Goal: Transaction & Acquisition: Obtain resource

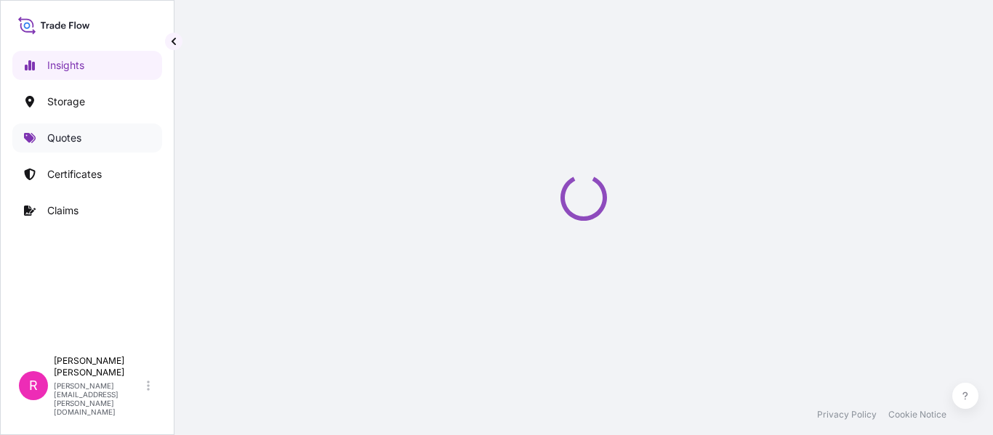
click at [77, 140] on p "Quotes" at bounding box center [64, 138] width 34 height 15
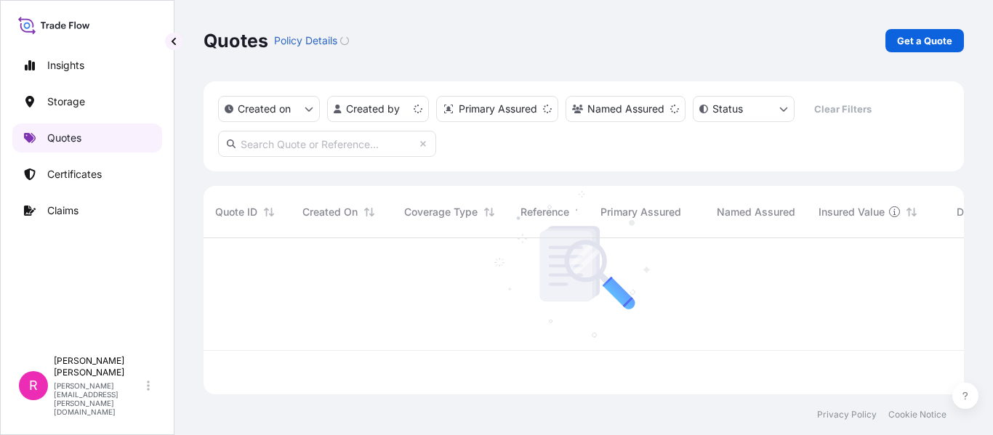
scroll to position [153, 749]
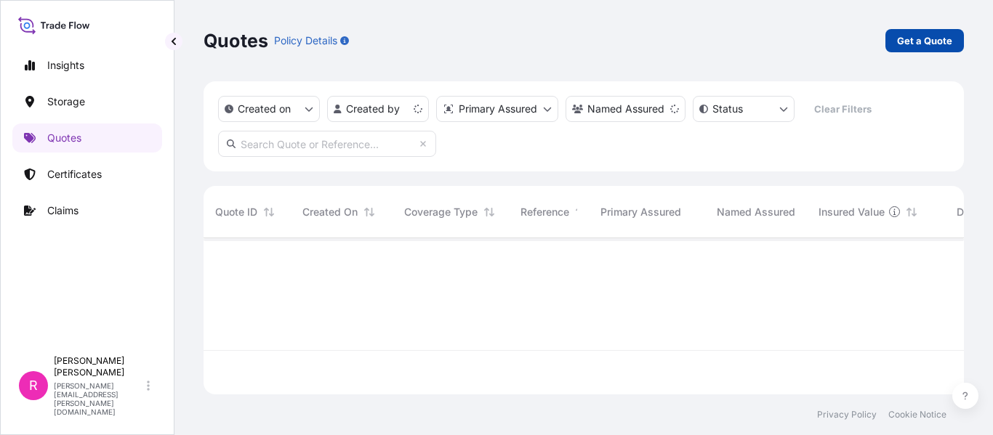
click at [916, 49] on link "Get a Quote" at bounding box center [924, 40] width 78 height 23
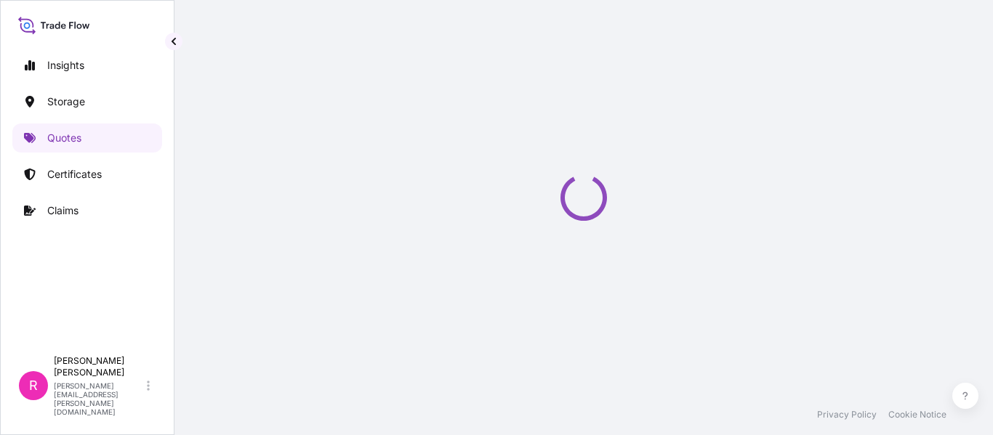
select select "Water"
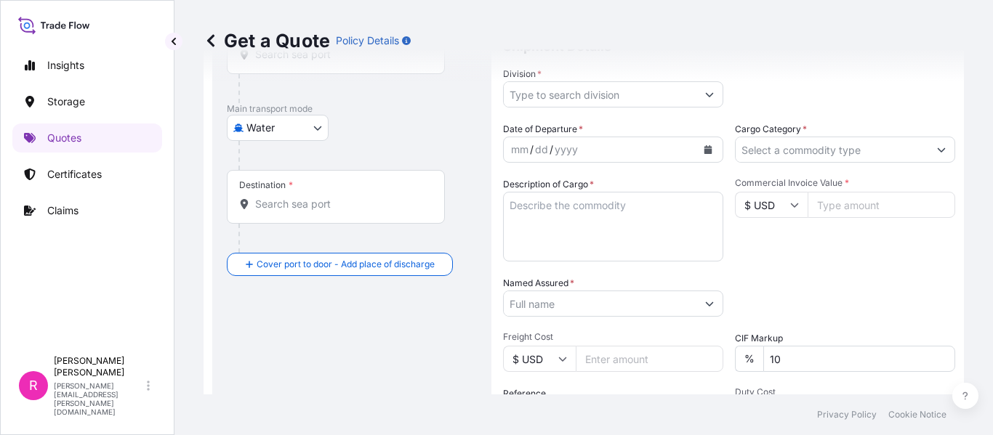
scroll to position [96, 0]
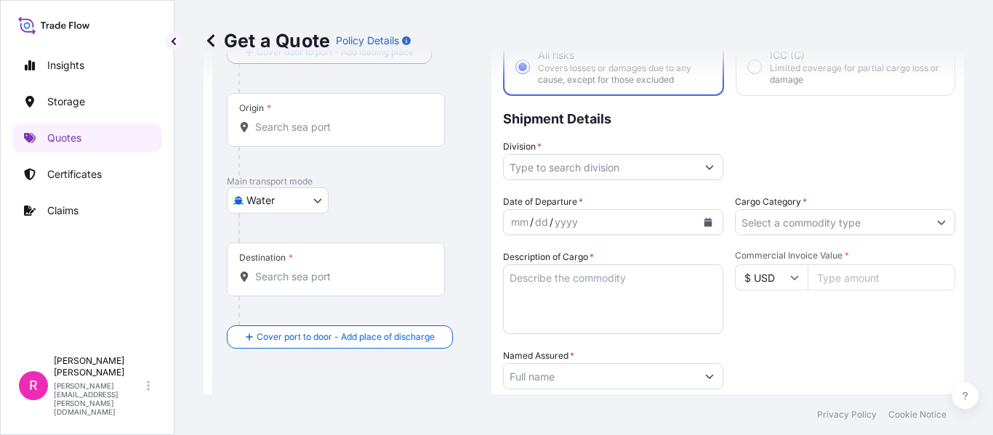
click at [403, 119] on div "Origin *" at bounding box center [336, 120] width 218 height 54
click at [403, 120] on input "Origin *" at bounding box center [341, 127] width 172 height 15
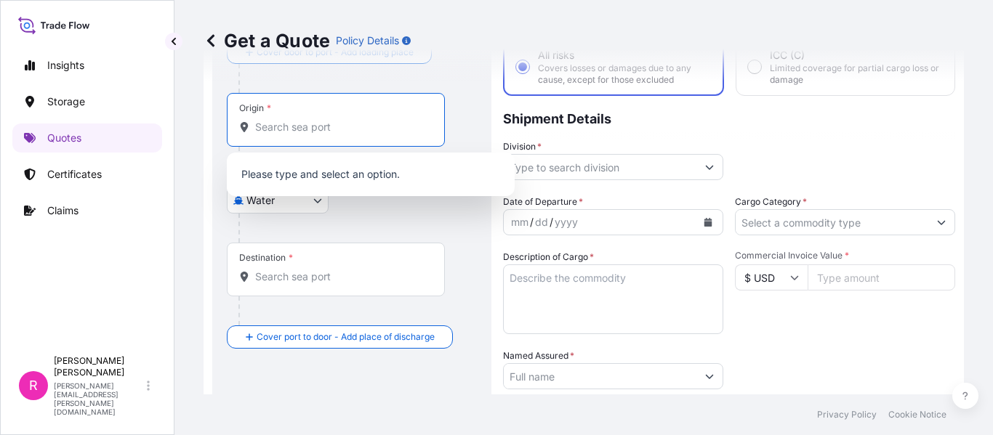
click at [351, 130] on input "Origin *" at bounding box center [341, 127] width 172 height 15
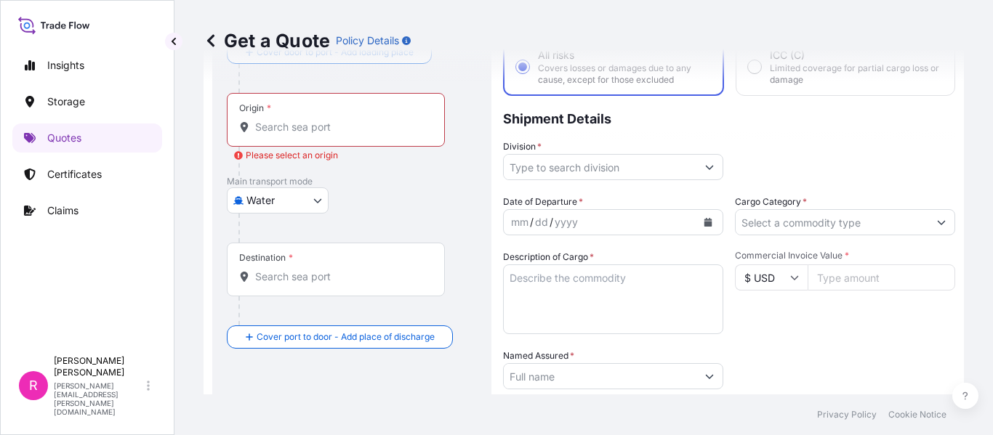
click at [296, 118] on div "Origin *" at bounding box center [336, 120] width 218 height 54
click at [296, 120] on input "Origin * Please select an origin" at bounding box center [341, 127] width 172 height 15
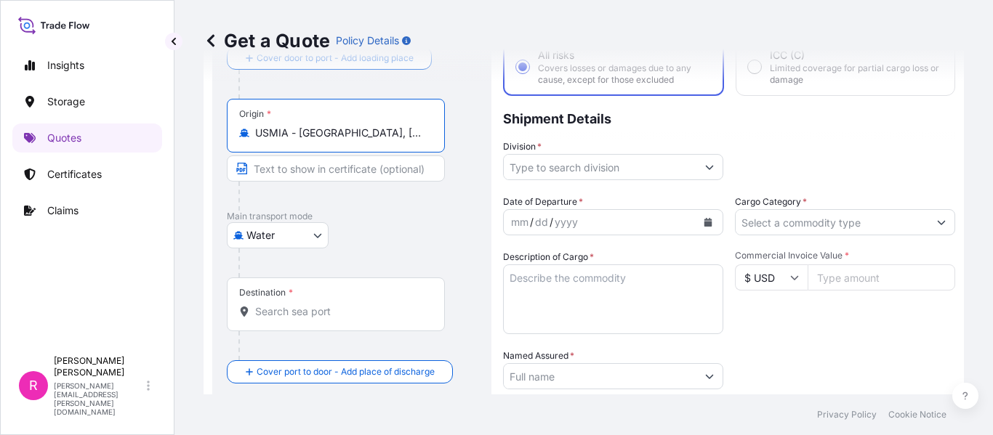
type input "USMIA - [GEOGRAPHIC_DATA], [GEOGRAPHIC_DATA]"
click at [270, 315] on input "Destination *" at bounding box center [341, 312] width 172 height 15
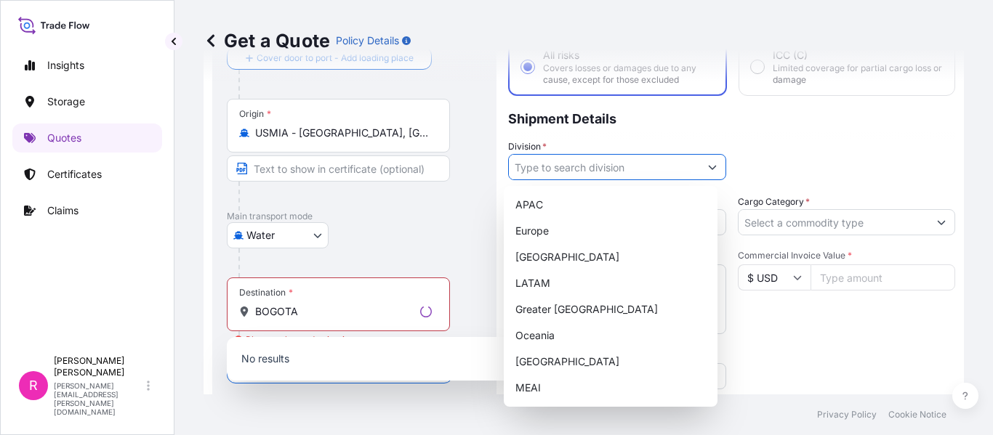
click at [619, 169] on input "Division *" at bounding box center [604, 167] width 190 height 26
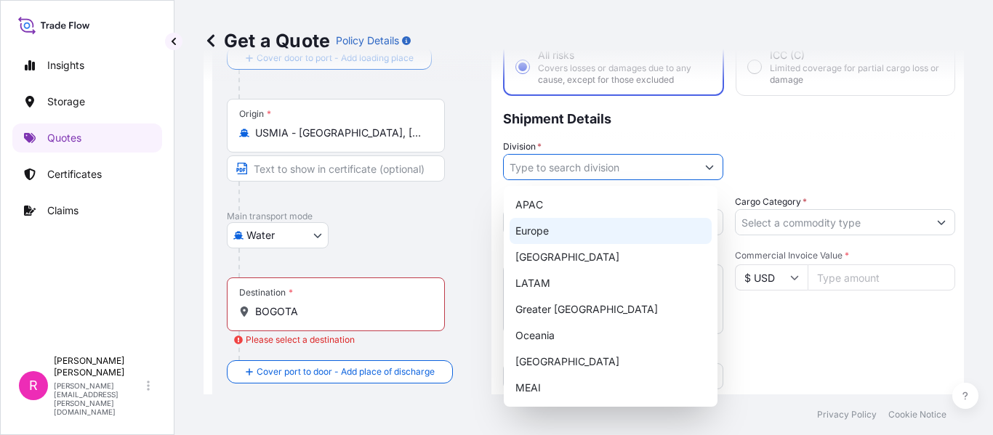
click at [329, 315] on input "BOGOTA" at bounding box center [341, 312] width 172 height 15
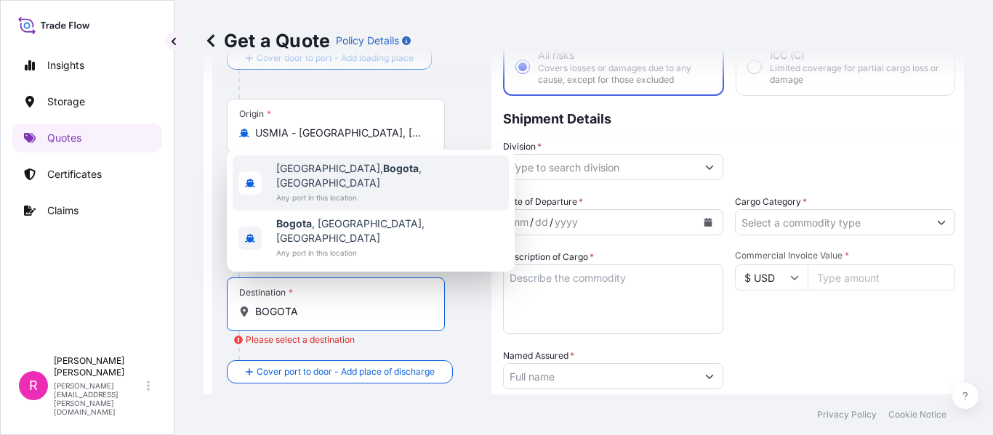
click at [337, 190] on span "[GEOGRAPHIC_DATA], [GEOGRAPHIC_DATA] , [GEOGRAPHIC_DATA]" at bounding box center [389, 175] width 227 height 29
type input "[GEOGRAPHIC_DATA], [GEOGRAPHIC_DATA], [GEOGRAPHIC_DATA]"
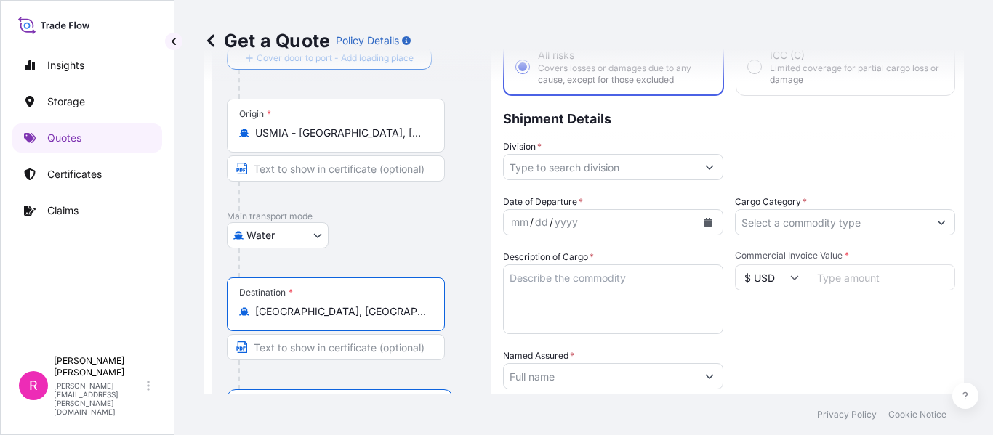
click at [672, 158] on input "Division *" at bounding box center [600, 167] width 193 height 26
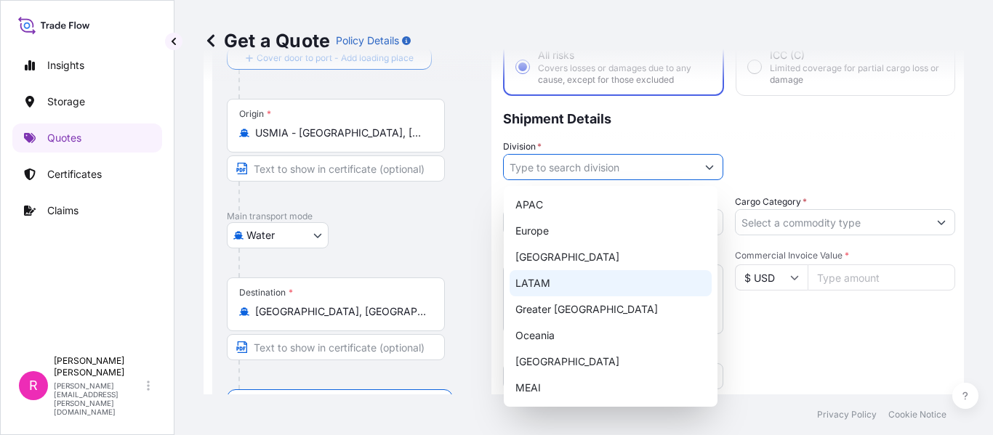
click at [624, 278] on div "LATAM" at bounding box center [611, 283] width 202 height 26
type input "LATAM"
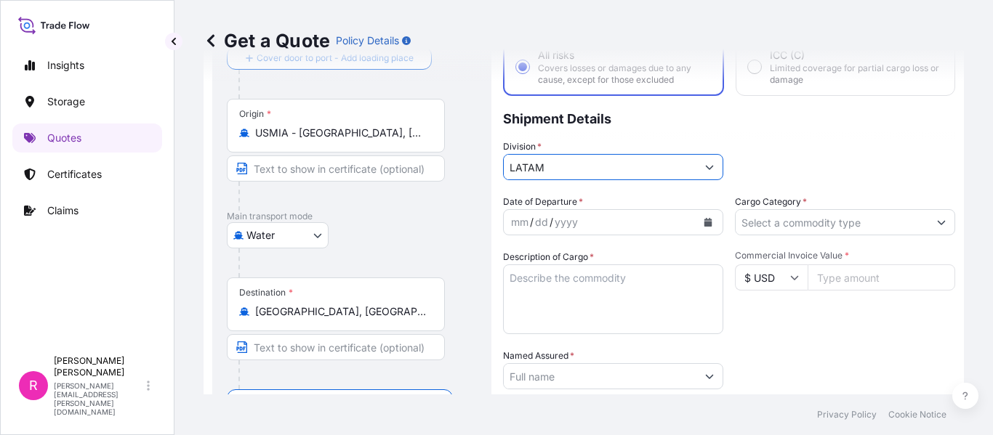
click at [667, 231] on div "mm / dd / yyyy" at bounding box center [600, 222] width 193 height 26
click at [699, 217] on button "Calendar" at bounding box center [707, 222] width 23 height 23
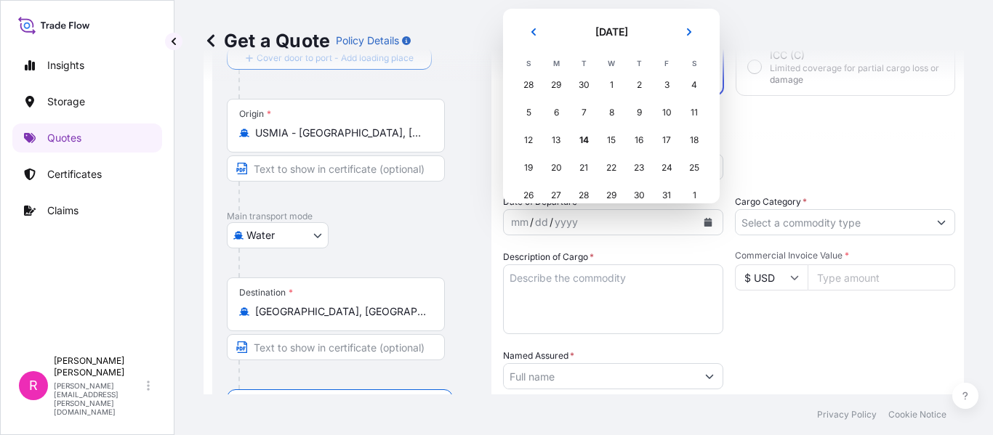
click at [655, 118] on td "10" at bounding box center [667, 113] width 28 height 28
click at [658, 114] on div "10" at bounding box center [666, 113] width 26 height 26
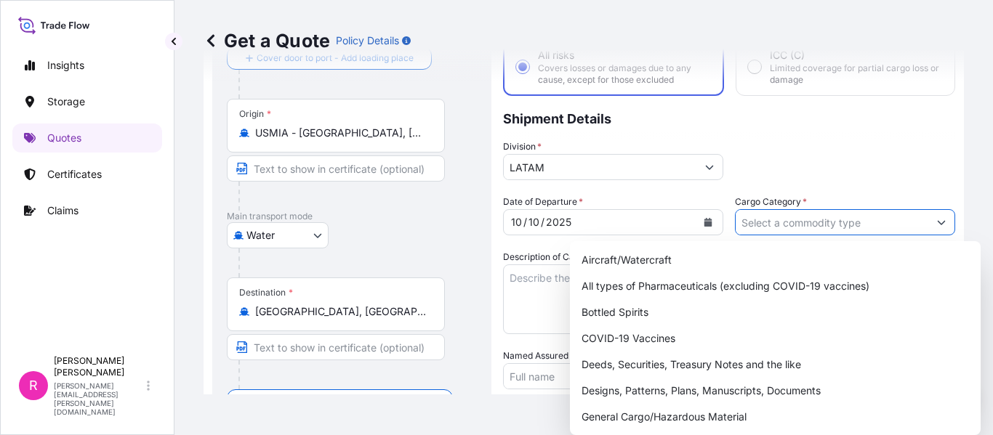
click at [786, 233] on input "Cargo Category *" at bounding box center [832, 222] width 193 height 26
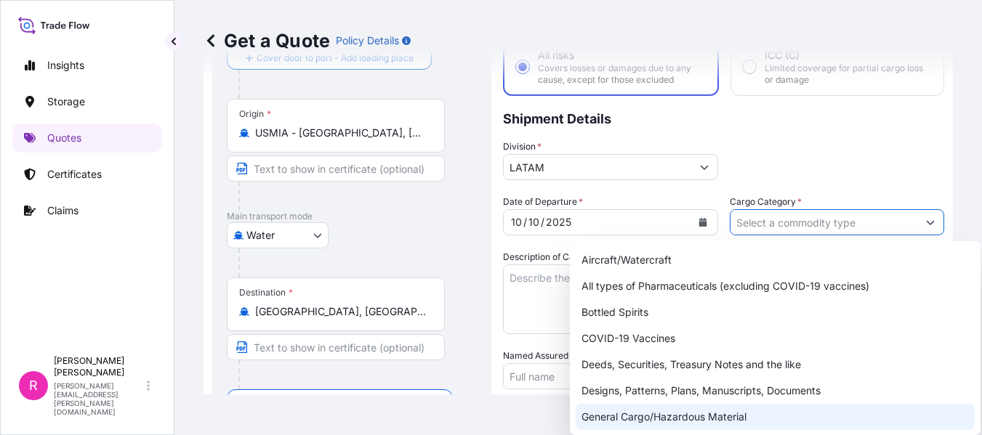
click at [631, 424] on div "General Cargo/Hazardous Material" at bounding box center [775, 417] width 399 height 26
type input "General Cargo/Hazardous Material"
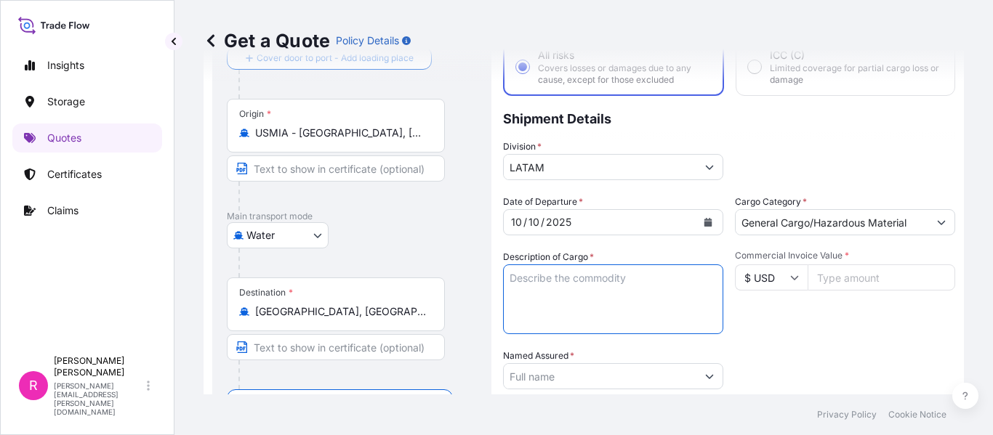
drag, startPoint x: 568, startPoint y: 297, endPoint x: 52, endPoint y: 210, distance: 522.7
click at [568, 298] on textarea "Description of Cargo *" at bounding box center [613, 300] width 220 height 70
drag, startPoint x: 560, startPoint y: 298, endPoint x: 591, endPoint y: 281, distance: 34.8
click at [563, 296] on textarea "Description of Cargo *" at bounding box center [613, 300] width 220 height 70
paste textarea "MANOVACUÓMETRO, VALVULA SOBREPRESION /// PV SW, LARGE PRESSURE, PR VALVE"
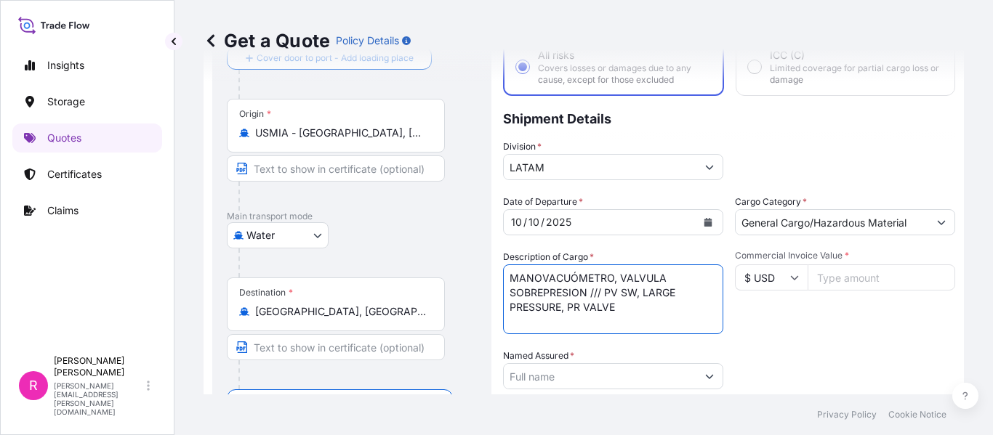
type textarea "MANOVACUÓMETRO, VALVULA SOBREPRESION /// PV SW, LARGE PRESSURE, PR VALVE"
click at [847, 275] on input "Commercial Invoice Value *" at bounding box center [882, 278] width 148 height 26
click at [889, 295] on div "Commercial Invoice Value * $ USD" at bounding box center [845, 292] width 220 height 84
click at [871, 282] on input "Commercial Invoice Value *" at bounding box center [882, 278] width 148 height 26
type input "33256"
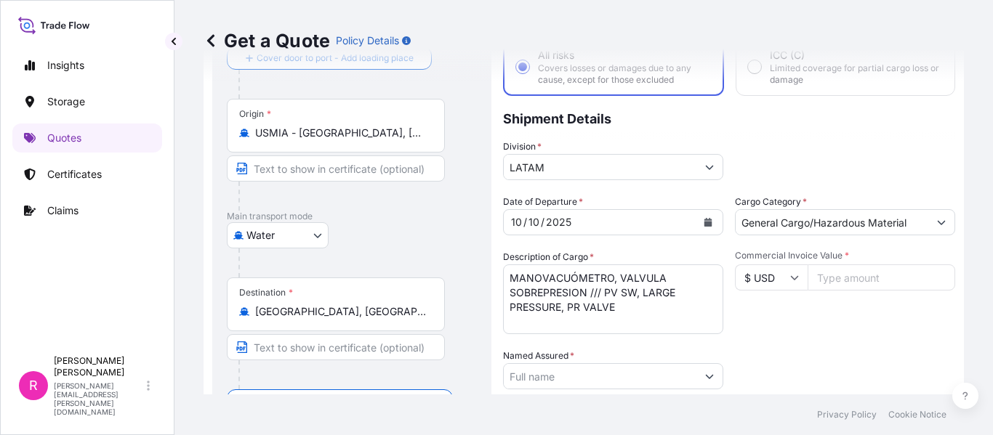
type input "33256.4"
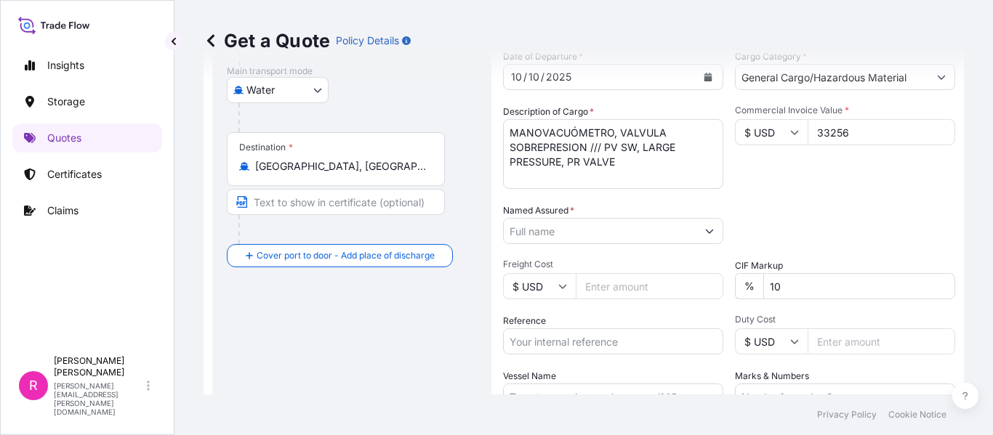
type input "33256"
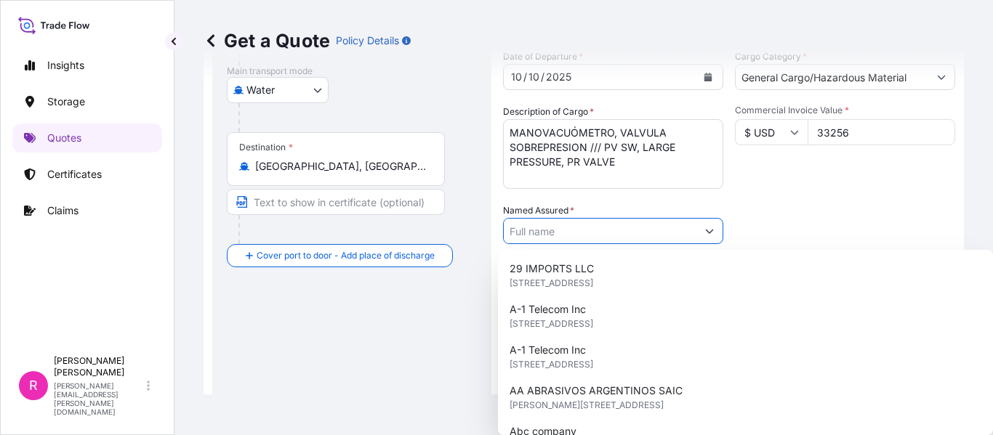
click at [652, 234] on input "Named Assured *" at bounding box center [600, 231] width 193 height 26
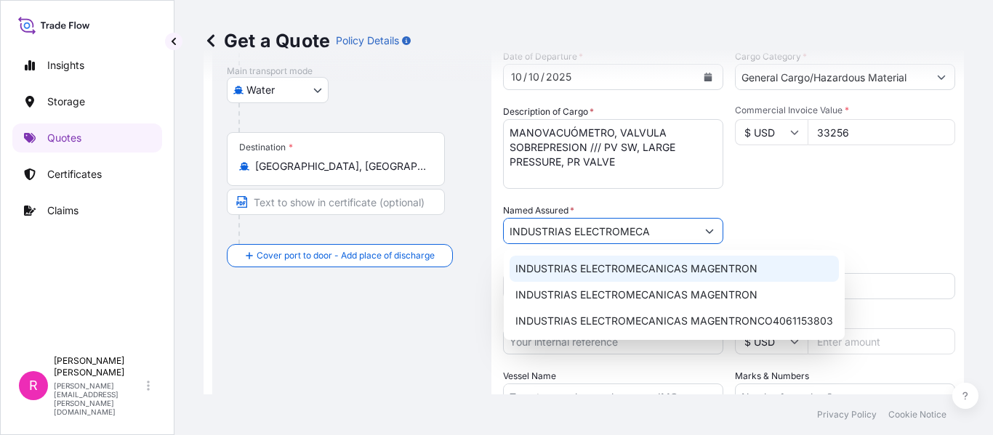
click at [635, 270] on span "INDUSTRIAS ELECTROMECANICAS MAGENTRON" at bounding box center [636, 269] width 242 height 15
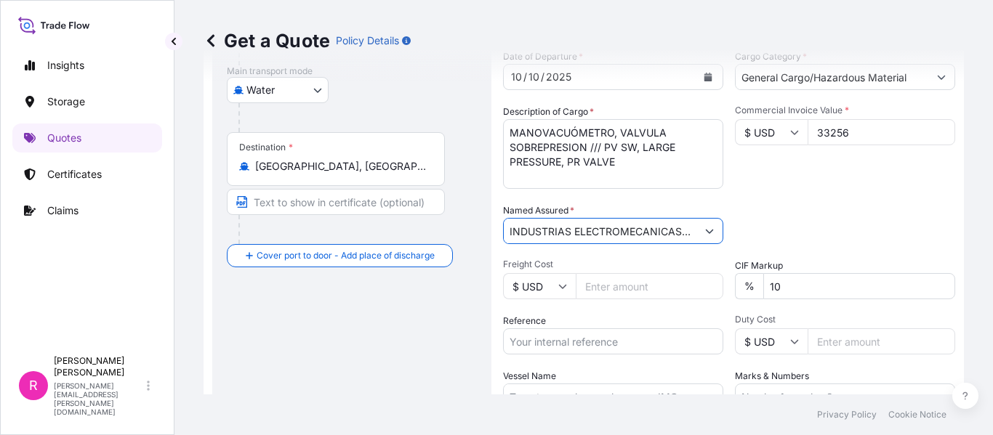
scroll to position [314, 0]
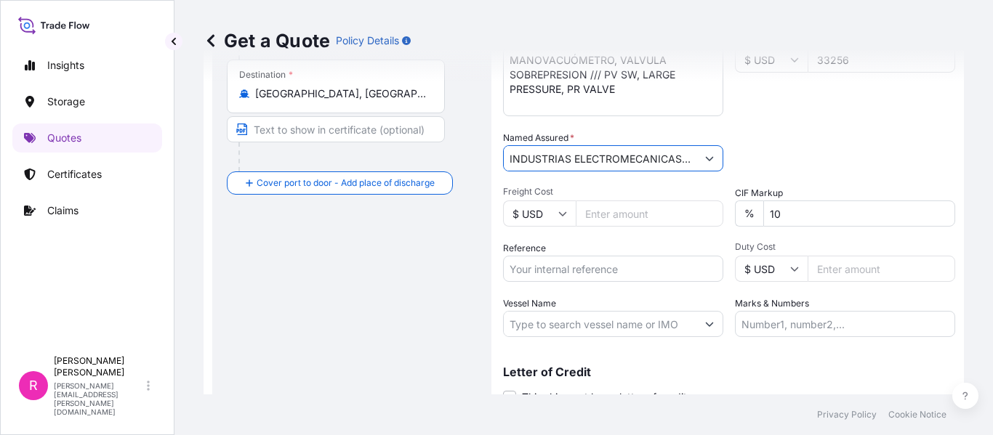
type input "INDUSTRIAS ELECTROMECANICAS MAGENTRON"
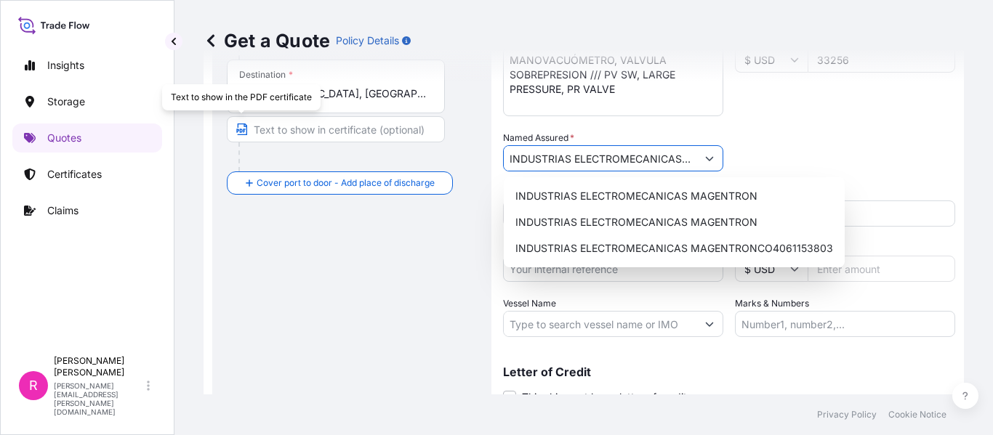
scroll to position [0, 0]
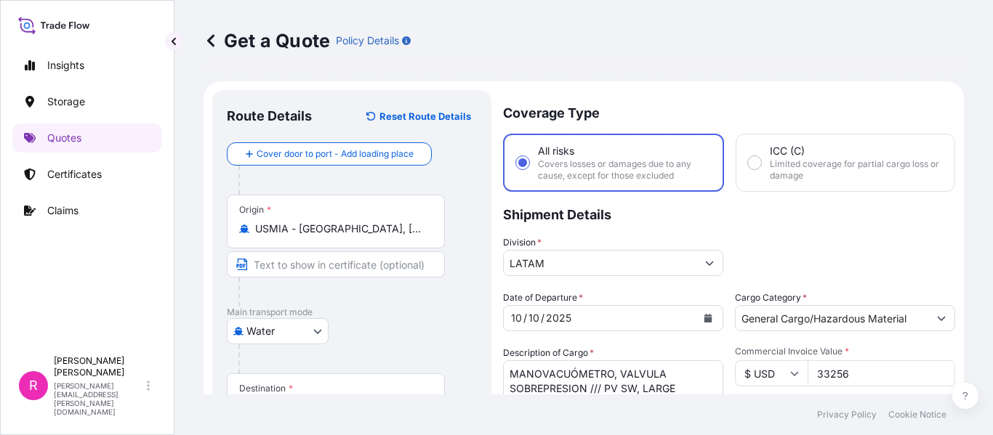
click at [313, 224] on input "USMIA - [GEOGRAPHIC_DATA], [GEOGRAPHIC_DATA]" at bounding box center [341, 229] width 172 height 15
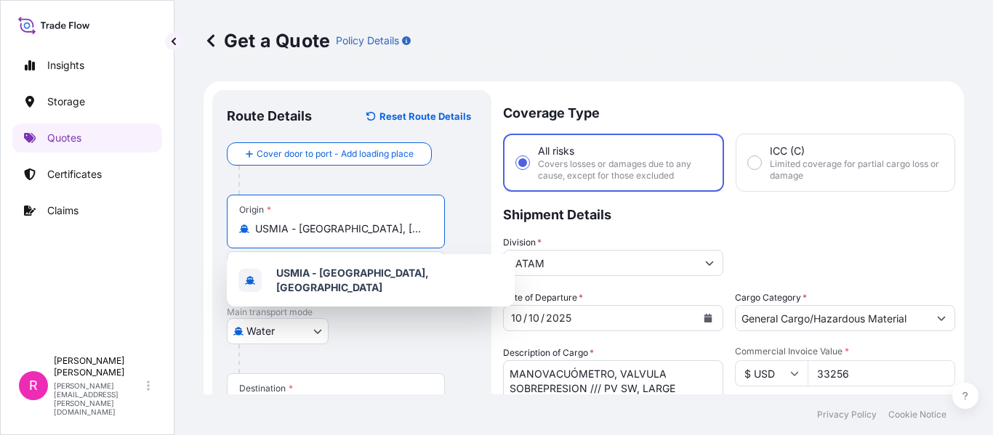
drag, startPoint x: 419, startPoint y: 227, endPoint x: 81, endPoint y: 257, distance: 339.2
click at [81, 257] on div "Insights Storage Quotes Certificates Claims R [PERSON_NAME] [PERSON_NAME][EMAIL…" at bounding box center [496, 217] width 993 height 435
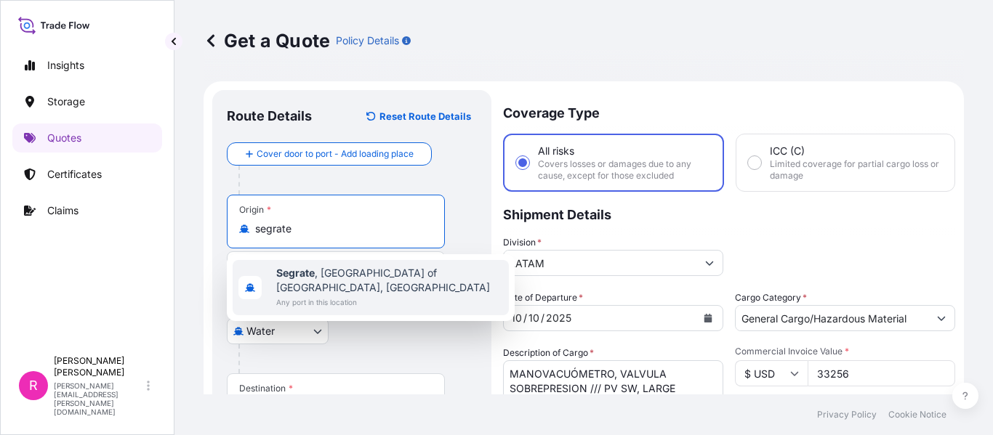
click at [318, 295] on span "Any port in this location" at bounding box center [389, 302] width 227 height 15
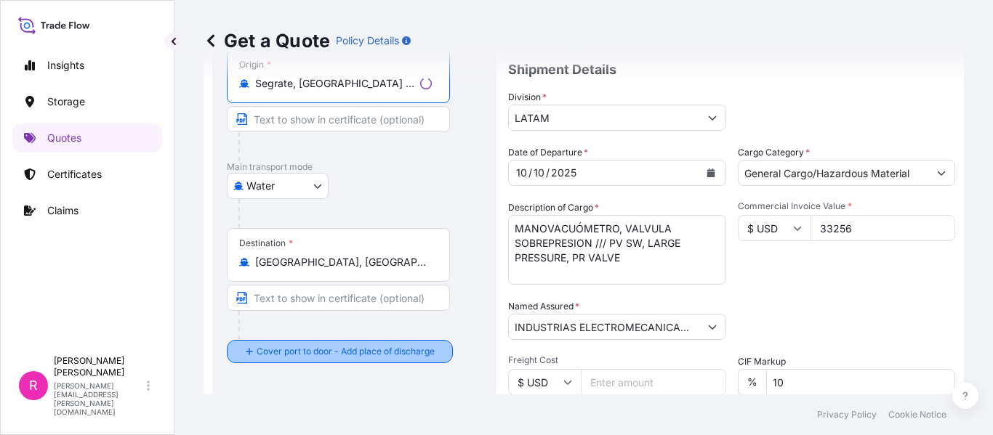
scroll to position [218, 0]
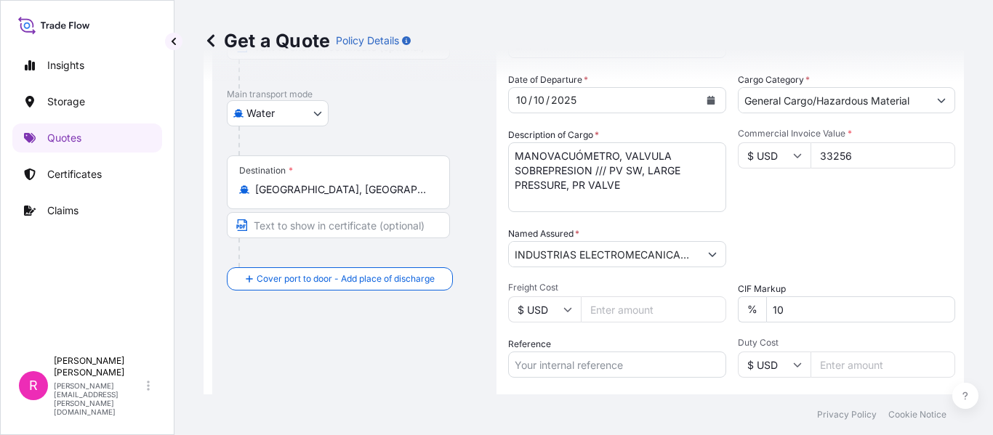
type input "Segrate, [GEOGRAPHIC_DATA] of [GEOGRAPHIC_DATA], [GEOGRAPHIC_DATA]"
drag, startPoint x: 280, startPoint y: 231, endPoint x: 298, endPoint y: 211, distance: 27.3
click at [280, 231] on input "Text to appear on certificate" at bounding box center [338, 225] width 223 height 26
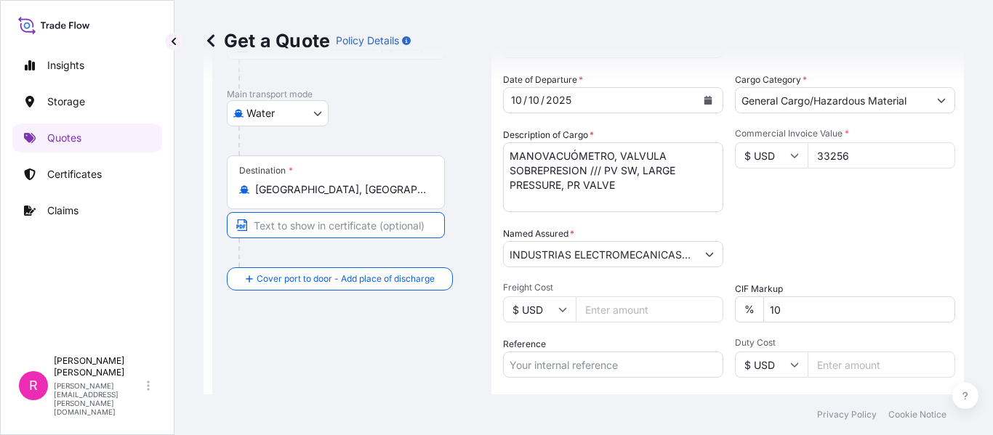
click at [359, 198] on div "Destination * [GEOGRAPHIC_DATA], [GEOGRAPHIC_DATA], [GEOGRAPHIC_DATA]" at bounding box center [336, 183] width 218 height 54
click at [359, 197] on input "[GEOGRAPHIC_DATA], [GEOGRAPHIC_DATA], [GEOGRAPHIC_DATA]" at bounding box center [341, 189] width 172 height 15
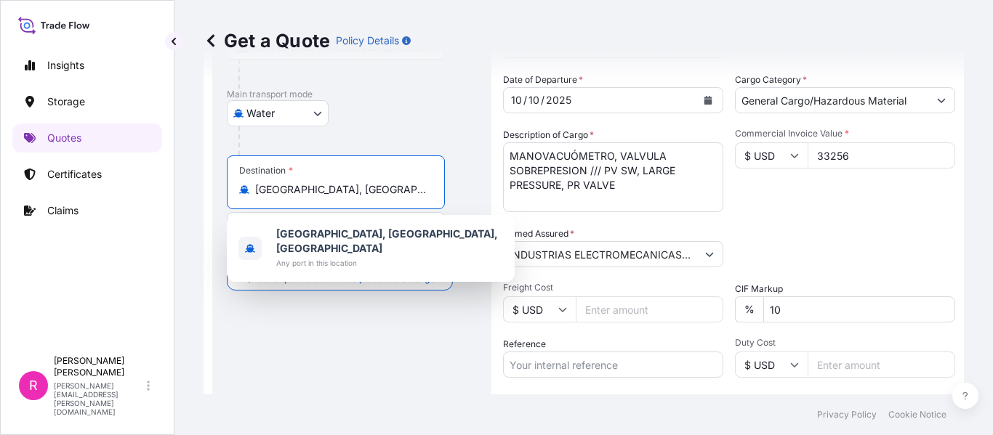
scroll to position [73, 0]
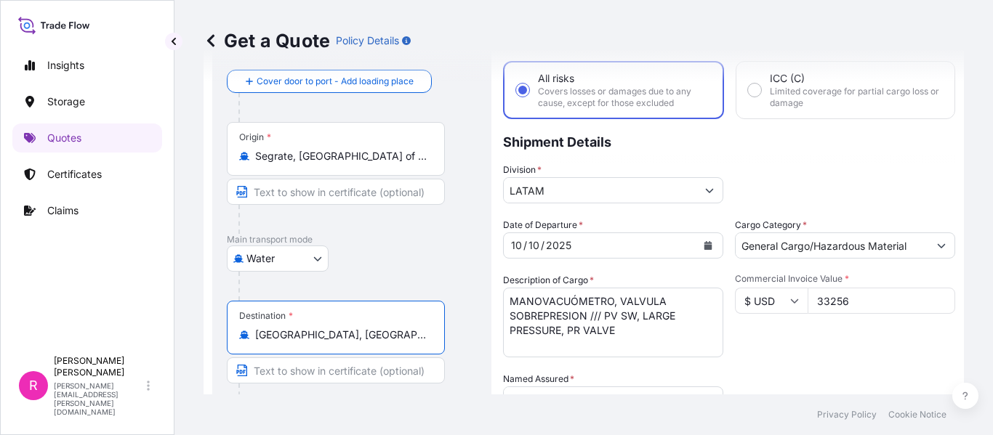
drag, startPoint x: 218, startPoint y: 253, endPoint x: 274, endPoint y: 255, distance: 56.0
click at [222, 254] on div "Route Details Reset Route Details Cover door to port - Add loading place Place …" at bounding box center [351, 351] width 279 height 669
click at [274, 255] on body "0 options available. 1 option available. 1 option available. Insights Storage Q…" at bounding box center [496, 217] width 993 height 435
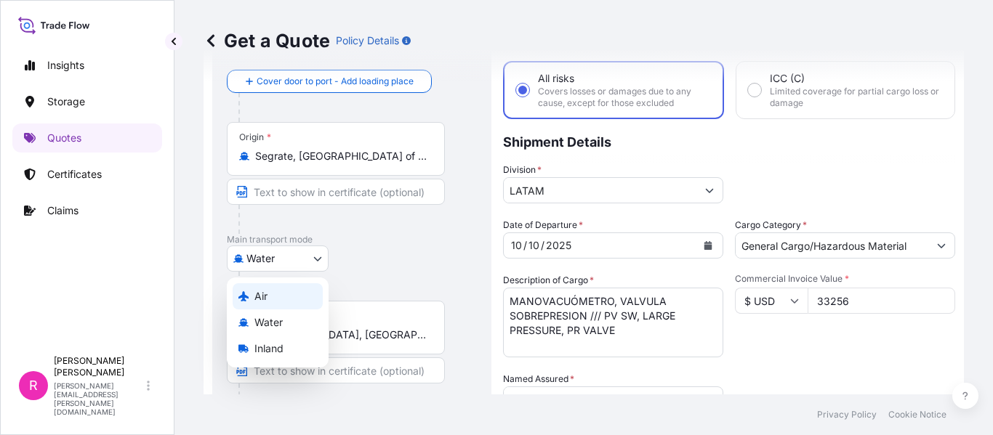
click at [270, 300] on div "Air" at bounding box center [278, 296] width 90 height 26
select select "Air"
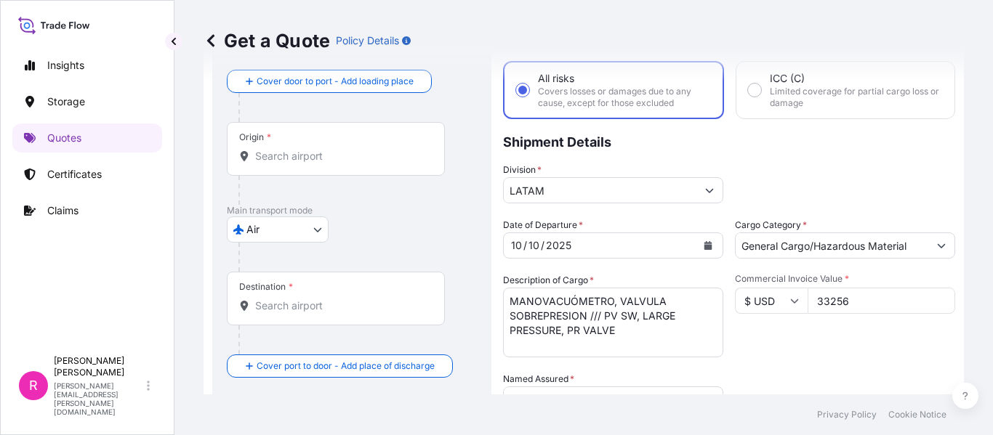
click at [284, 164] on div "Origin *" at bounding box center [336, 149] width 218 height 54
click at [284, 164] on input "Origin *" at bounding box center [341, 156] width 172 height 15
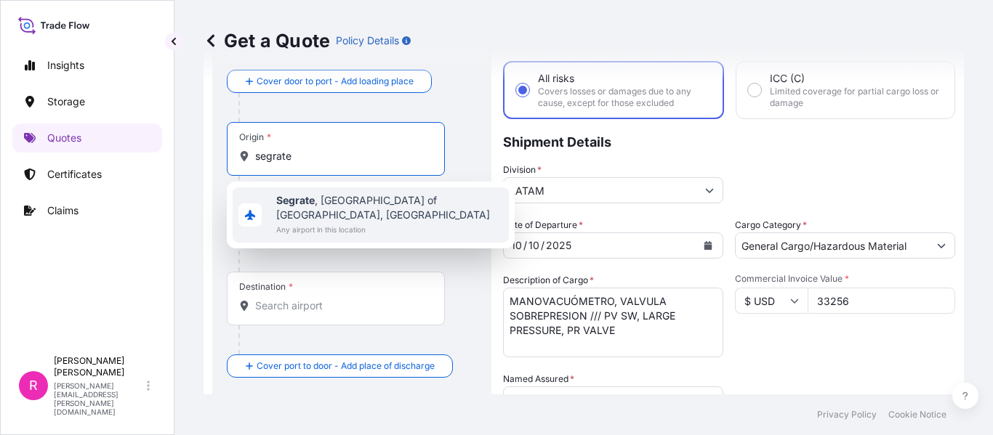
click at [309, 193] on div "Segrate , [GEOGRAPHIC_DATA] of [GEOGRAPHIC_DATA], [GEOGRAPHIC_DATA] Any airport…" at bounding box center [371, 215] width 276 height 55
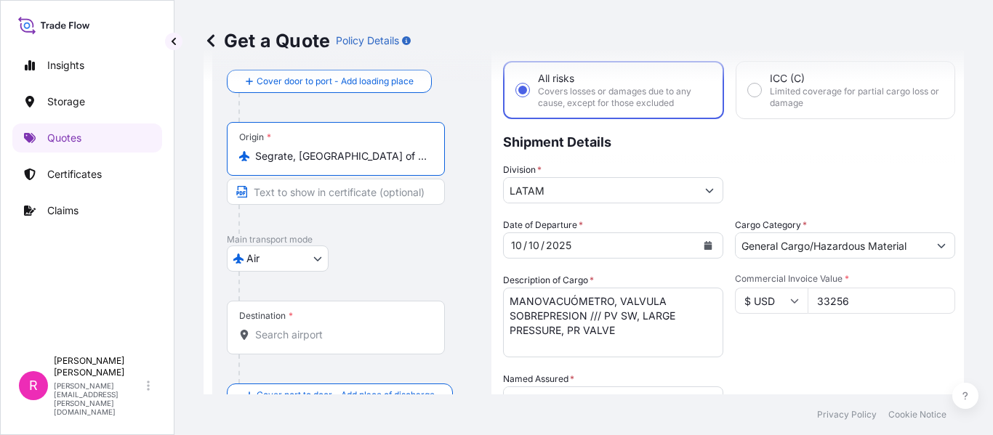
type input "Segrate, [GEOGRAPHIC_DATA] of [GEOGRAPHIC_DATA], [GEOGRAPHIC_DATA]"
click at [285, 310] on div "Destination *" at bounding box center [266, 316] width 54 height 12
click at [285, 328] on input "Destination *" at bounding box center [341, 335] width 172 height 15
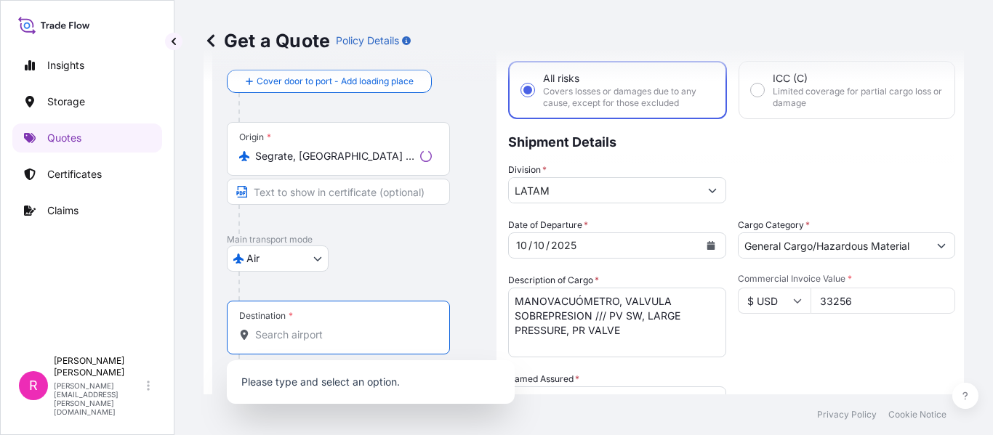
click at [284, 328] on div "Destination *" at bounding box center [338, 328] width 223 height 54
click at [284, 328] on input "Destination * Please select a destination" at bounding box center [341, 335] width 172 height 15
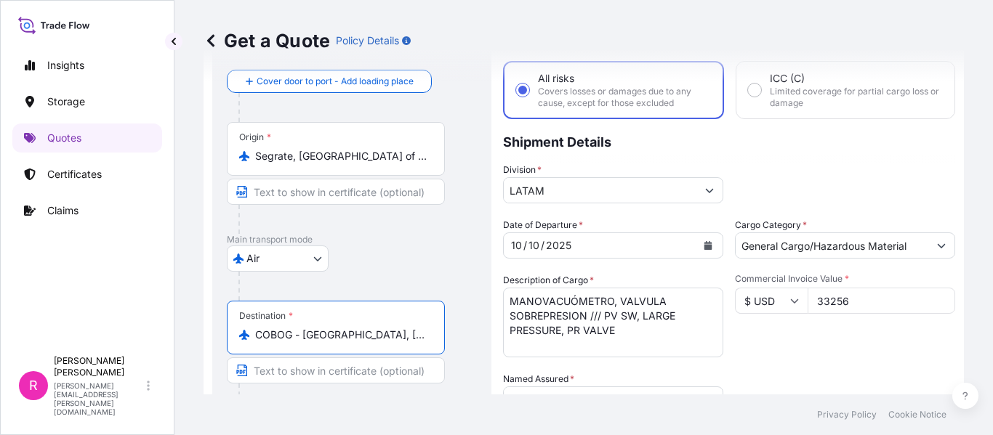
type input "COBOG - [GEOGRAPHIC_DATA], [GEOGRAPHIC_DATA]"
click at [692, 249] on div "[DATE]" at bounding box center [613, 246] width 220 height 26
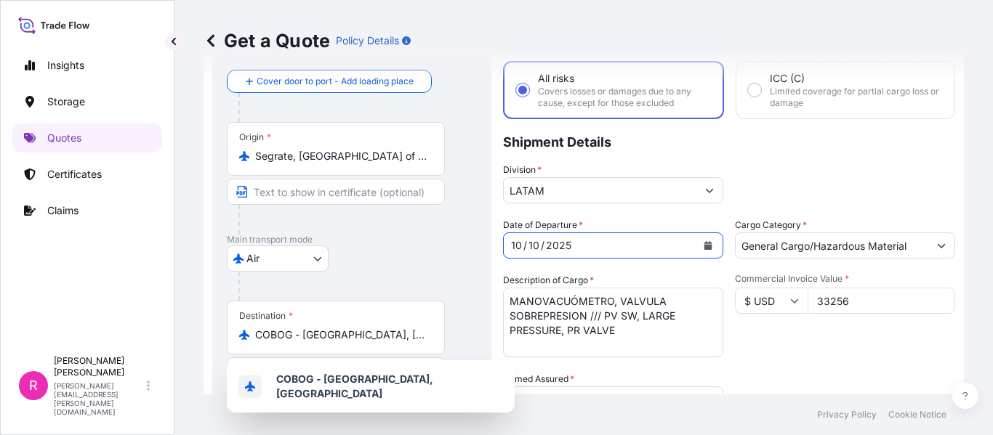
click at [696, 251] on button "Calendar" at bounding box center [707, 245] width 23 height 23
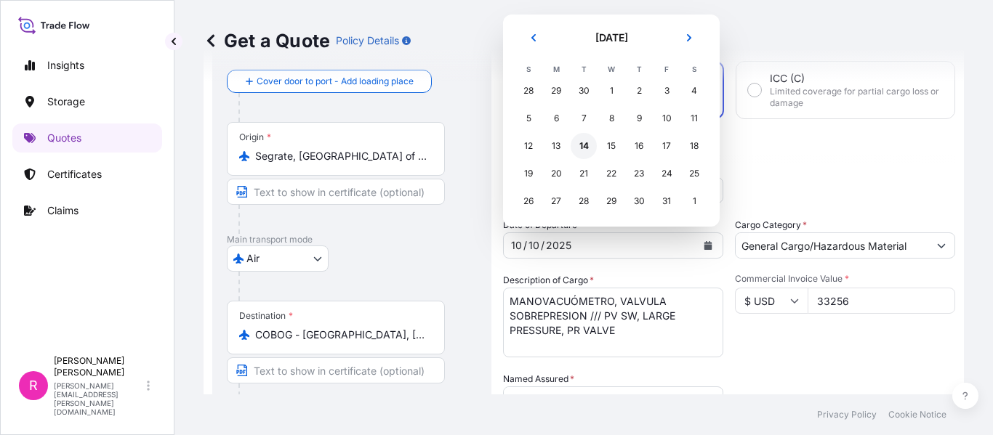
click at [588, 142] on div "14" at bounding box center [584, 146] width 26 height 26
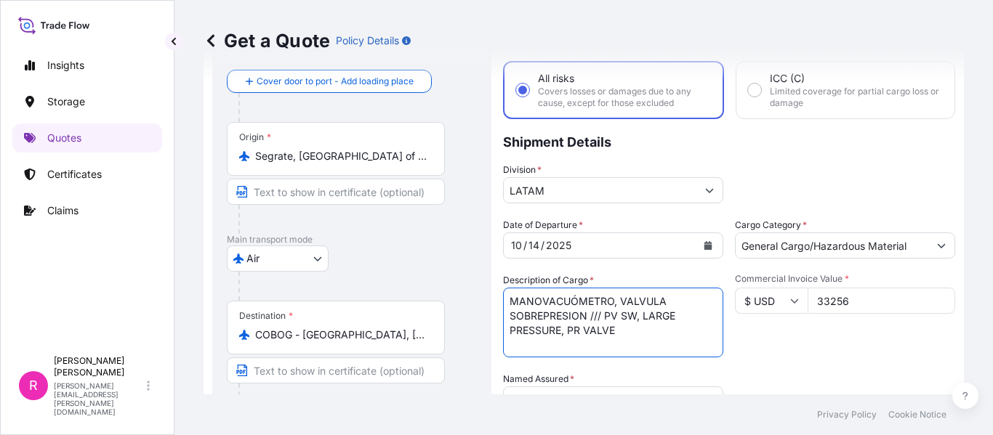
drag, startPoint x: 594, startPoint y: 331, endPoint x: 452, endPoint y: 286, distance: 148.5
click at [452, 286] on form "Route Details Reset Route Details Cover door to port - Add loading place Place …" at bounding box center [584, 352] width 760 height 687
paste textarea "TERMOMETRO, INDICADOR DE NIVEL DE ACEITE // BIMETAL THERMOMETER, OIL LEVEL INDI…"
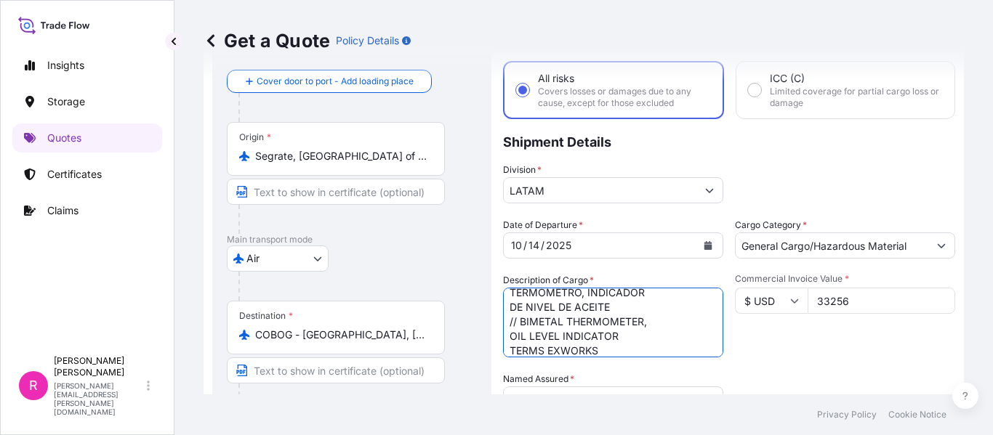
type textarea "TERMOMETRO, INDICADOR DE NIVEL DE ACEITE // BIMETAL THERMOMETER, OIL LEVEL INDI…"
drag, startPoint x: 751, startPoint y: 307, endPoint x: 754, endPoint y: 315, distance: 8.5
click at [752, 308] on input "$ USD" at bounding box center [771, 301] width 73 height 26
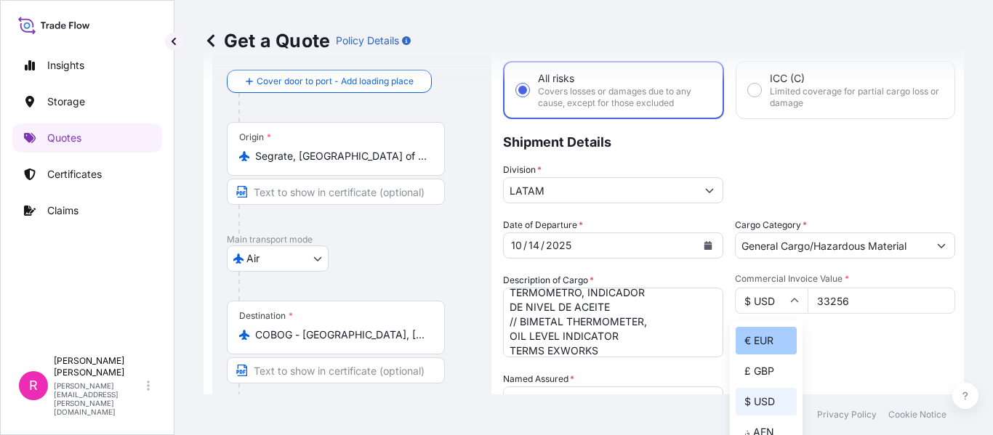
click at [762, 345] on div "€ EUR" at bounding box center [766, 341] width 61 height 28
type input "€ EUR"
drag, startPoint x: 791, startPoint y: 302, endPoint x: 773, endPoint y: 305, distance: 17.6
click at [773, 305] on div "€ EUR 33256" at bounding box center [845, 301] width 220 height 26
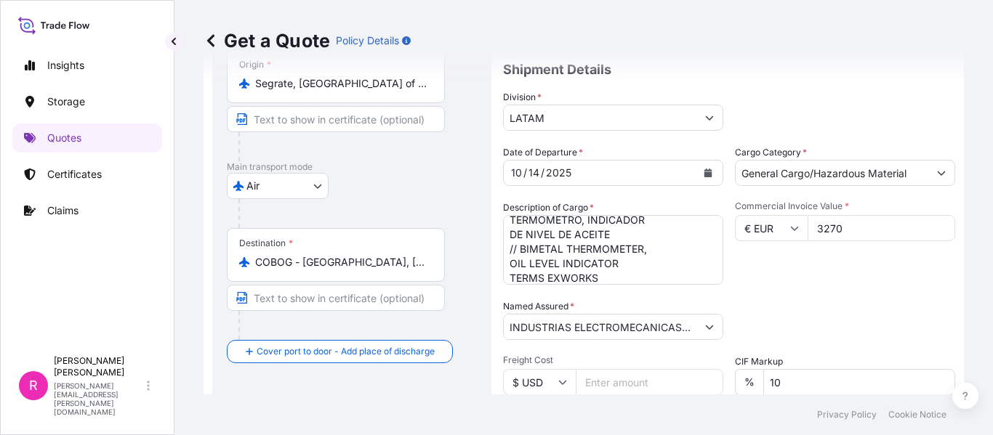
type input "3270"
click at [549, 321] on input "INDUSTRIAS ELECTROMECANICAS MAGENTRON" at bounding box center [600, 327] width 193 height 26
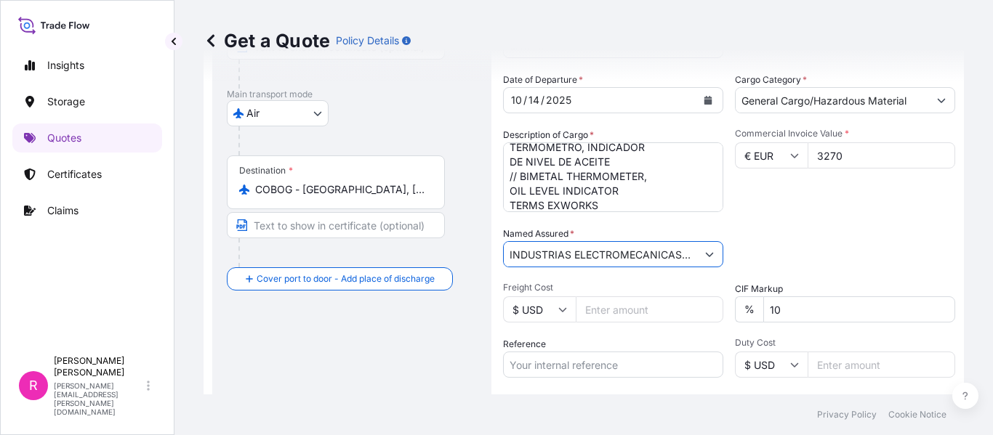
scroll to position [363, 0]
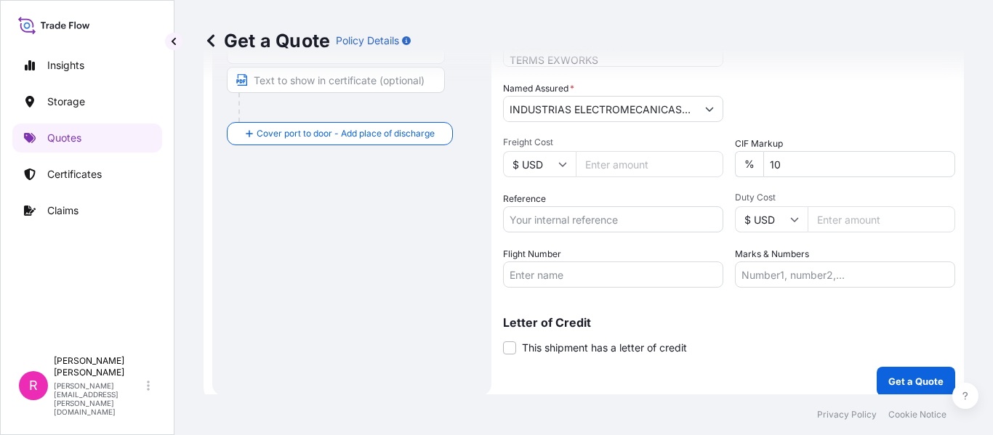
type input "INDUSTRIAS ELECTROMECANICAS MAGENTRONCO4061153803"
click at [550, 217] on input "Reference" at bounding box center [613, 219] width 220 height 26
paste input "IMP 115611E - 119380"
type input "IMP 115611E - 119380"
click at [578, 270] on input "Flight Number" at bounding box center [613, 275] width 220 height 26
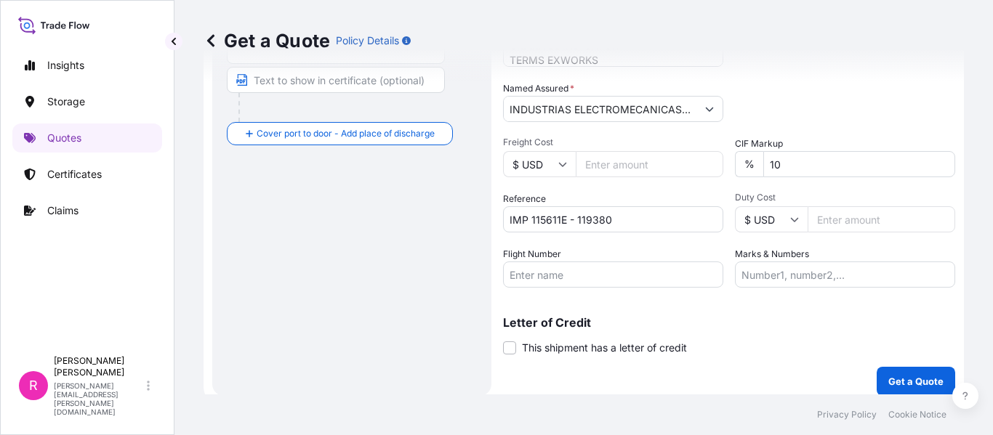
drag, startPoint x: 596, startPoint y: 276, endPoint x: 613, endPoint y: 279, distance: 17.7
click at [596, 277] on input "Flight Number" at bounding box center [613, 275] width 220 height 26
paste input "AV 0011/17"
type input "AV 0011/17"
click at [898, 376] on p "Get a Quote" at bounding box center [915, 381] width 55 height 15
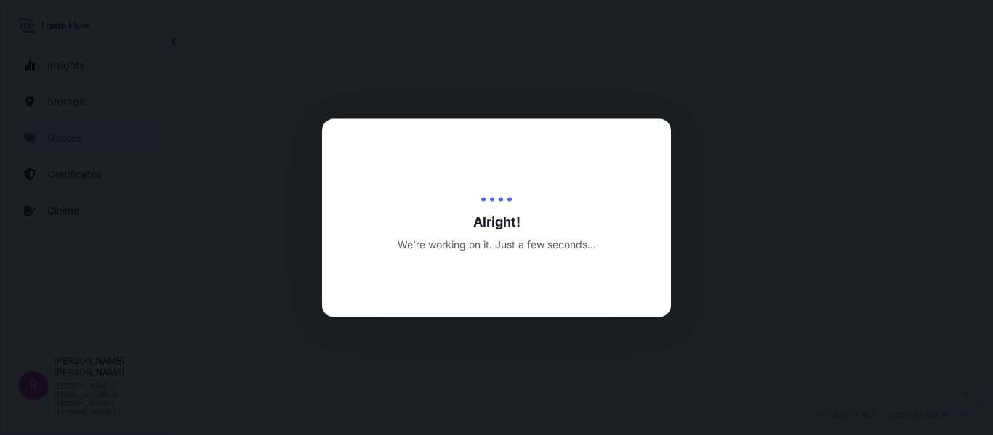
select select "Air"
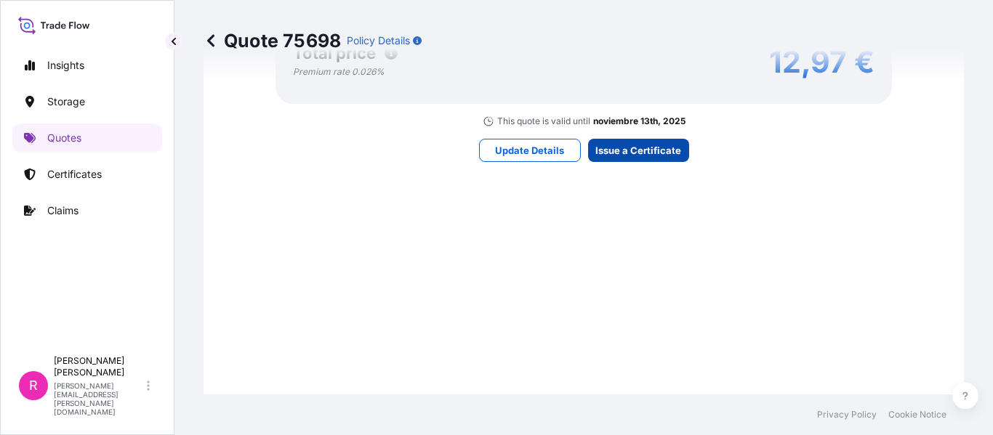
scroll to position [2311, 0]
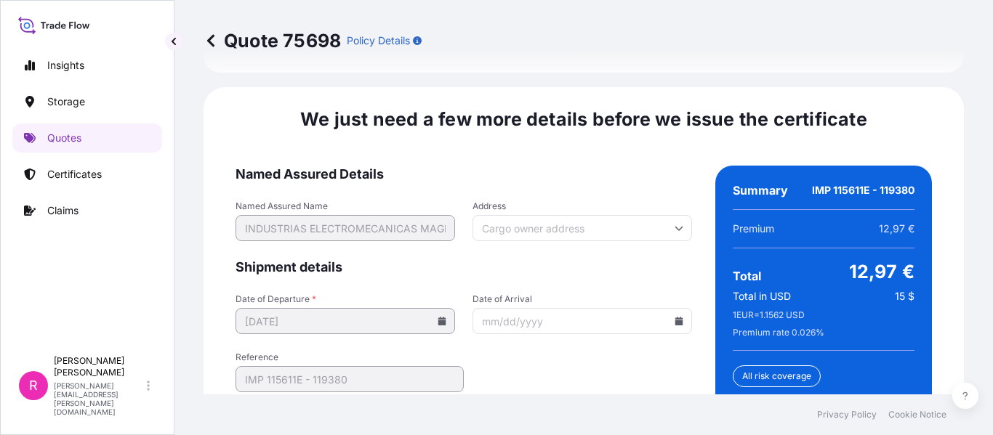
click at [675, 317] on icon at bounding box center [679, 321] width 8 height 9
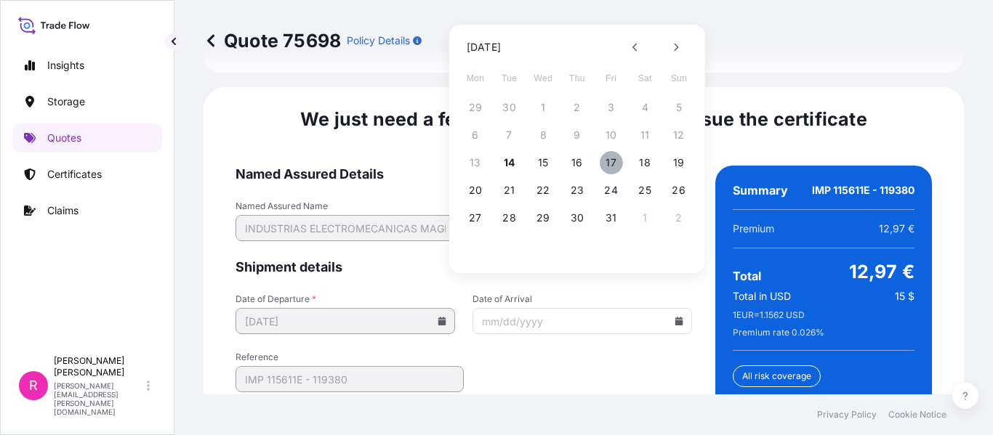
click at [611, 169] on button "17" at bounding box center [611, 162] width 23 height 23
type input "[DATE]"
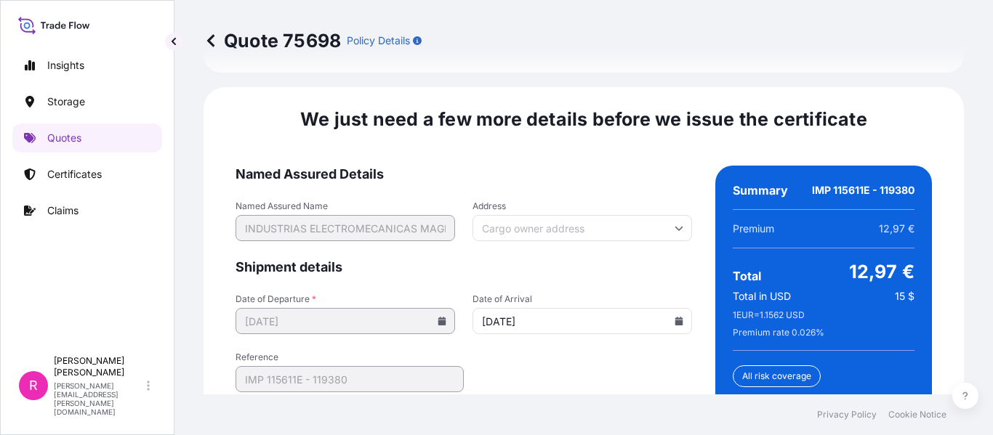
scroll to position [2424, 0]
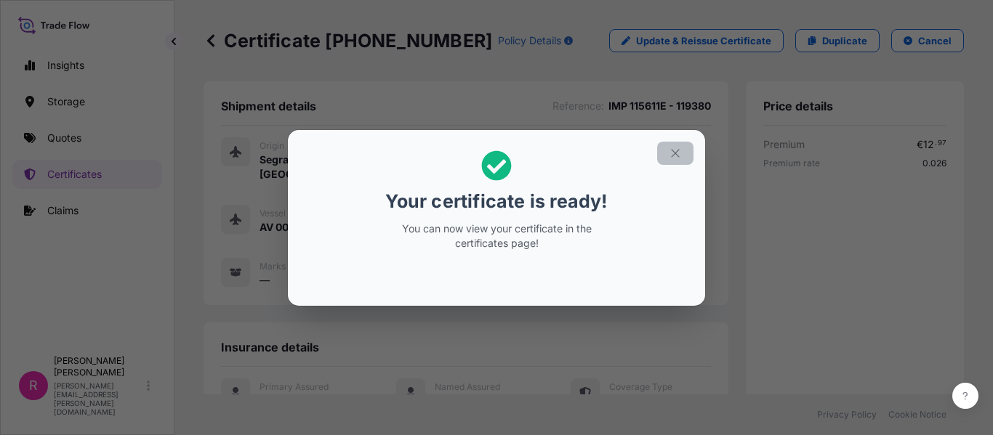
click at [678, 148] on icon "button" at bounding box center [675, 153] width 13 height 13
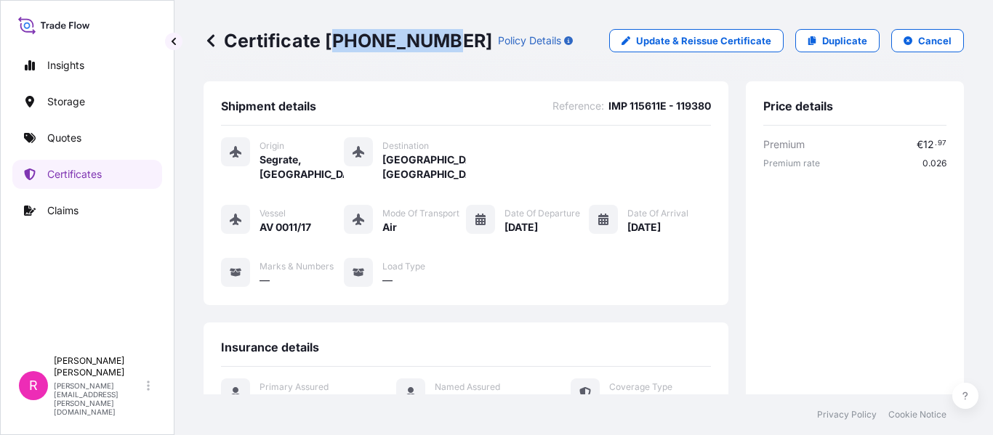
drag, startPoint x: 334, startPoint y: 36, endPoint x: 430, endPoint y: 41, distance: 96.0
click at [433, 41] on p "Certificate [PHONE_NUMBER]" at bounding box center [348, 40] width 289 height 23
drag, startPoint x: 339, startPoint y: 44, endPoint x: 435, endPoint y: 43, distance: 95.9
click at [435, 43] on p "Certificate [PHONE_NUMBER]" at bounding box center [348, 40] width 289 height 23
copy p "[PHONE_NUMBER]"
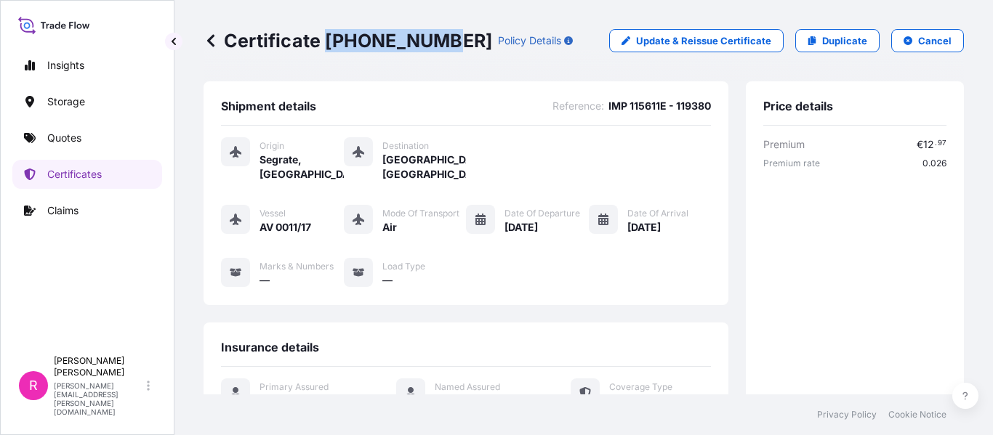
click at [328, 38] on p "Certificate [PHONE_NUMBER]" at bounding box center [348, 40] width 289 height 23
drag, startPoint x: 328, startPoint y: 39, endPoint x: 451, endPoint y: 4, distance: 127.5
click at [431, 38] on p "Certificate [PHONE_NUMBER]" at bounding box center [348, 40] width 289 height 23
